Goal: Transaction & Acquisition: Purchase product/service

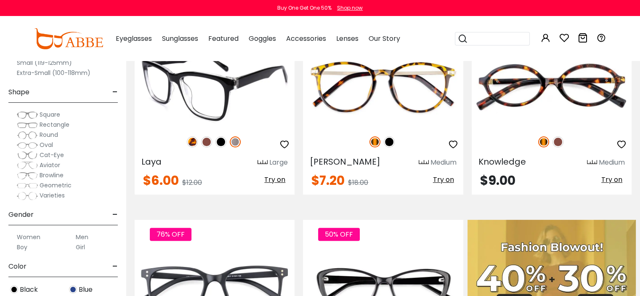
scroll to position [168, 0]
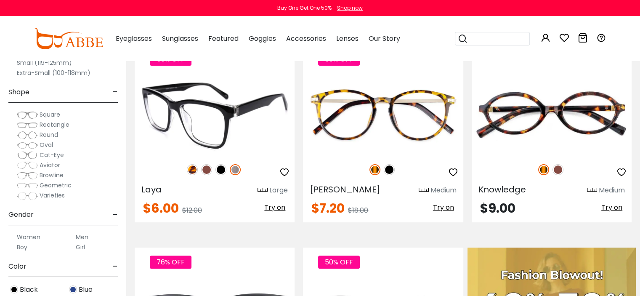
click at [230, 155] on img at bounding box center [215, 115] width 160 height 80
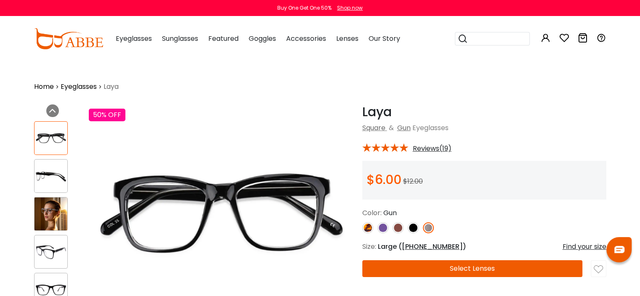
scroll to position [140, 0]
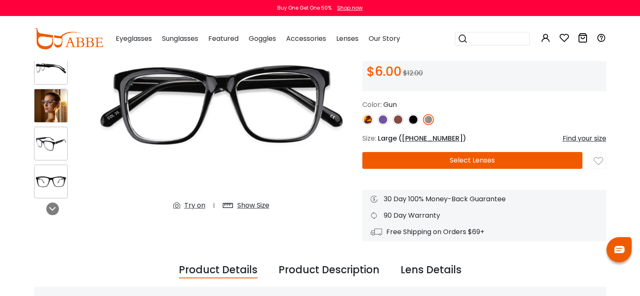
click at [432, 168] on button "Select Lenses" at bounding box center [473, 160] width 221 height 17
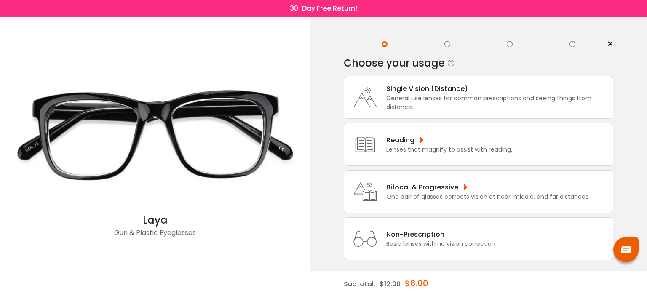
click at [409, 103] on div "General use lenses for common prescriptions and seeing things from distance." at bounding box center [497, 103] width 222 height 18
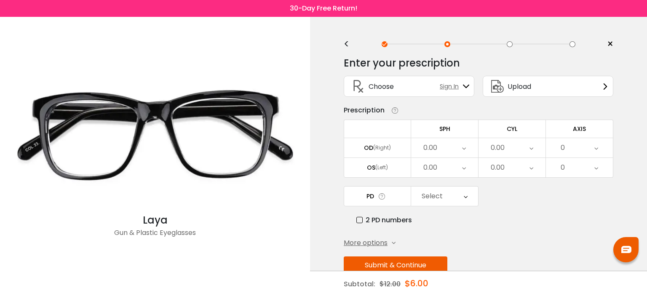
click at [450, 152] on div "0.00" at bounding box center [444, 147] width 67 height 19
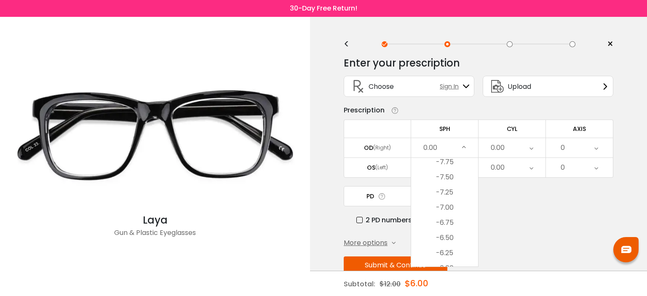
scroll to position [625, 0]
click at [529, 155] on icon at bounding box center [531, 147] width 4 height 19
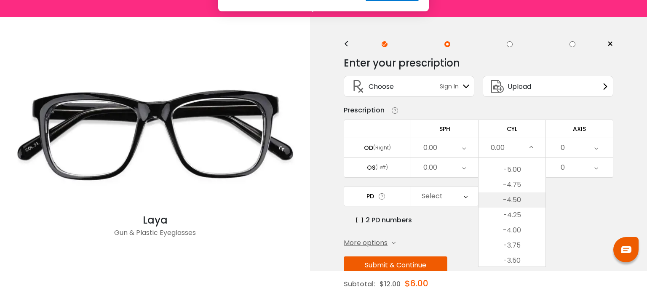
scroll to position [0, 0]
click at [342, 55] on button "Later" at bounding box center [341, 54] width 38 height 21
